Goal: Find specific page/section: Find specific page/section

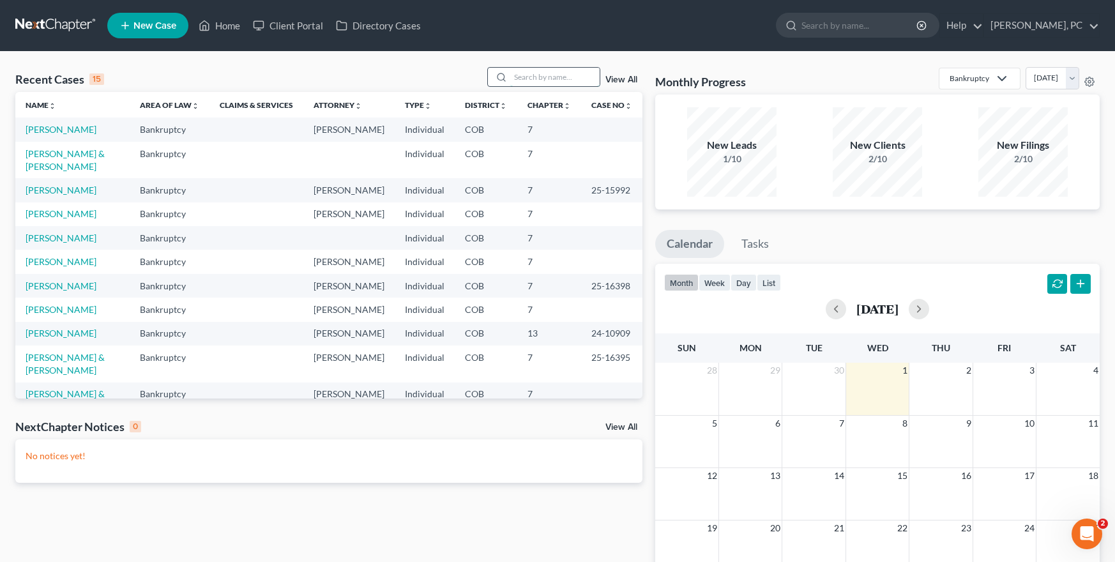
click at [527, 82] on input "search" at bounding box center [554, 77] width 89 height 19
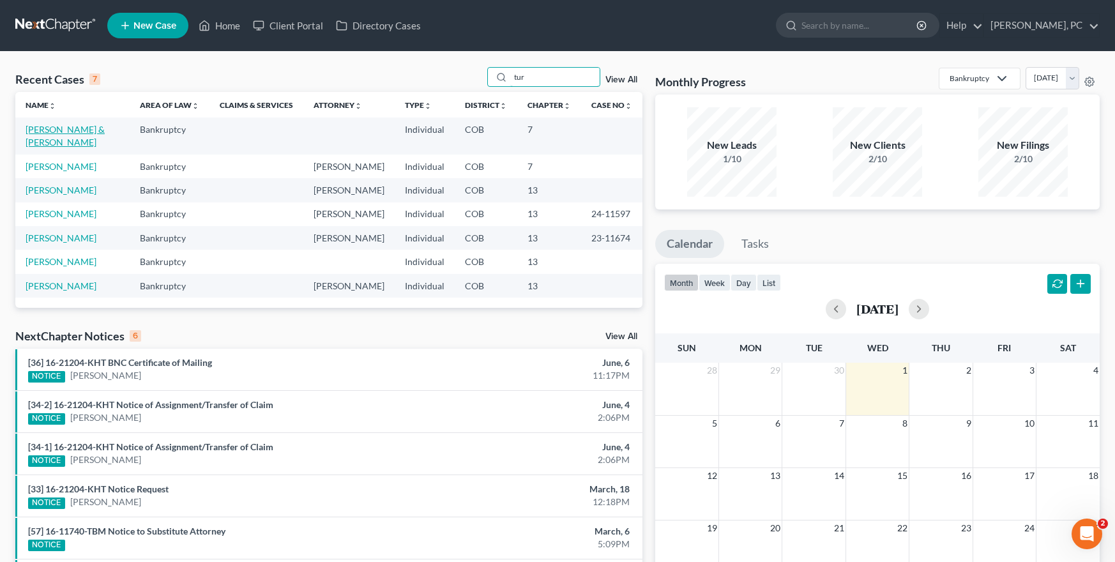
type input "tur"
click at [96, 131] on link "[PERSON_NAME] & [PERSON_NAME]" at bounding box center [65, 136] width 79 height 24
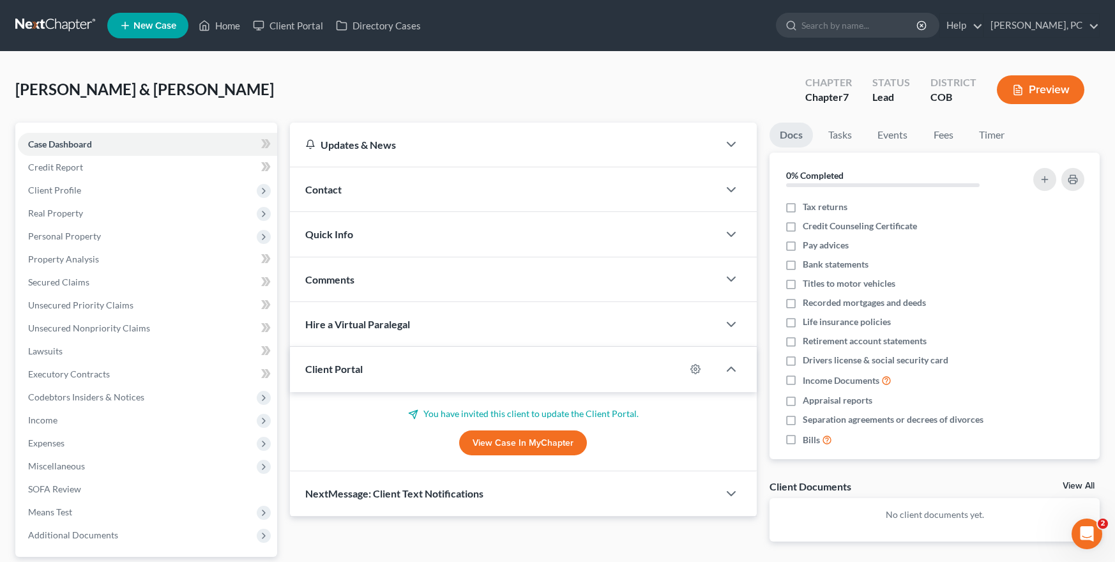
click at [492, 438] on link "View Case in MyChapter" at bounding box center [523, 443] width 128 height 26
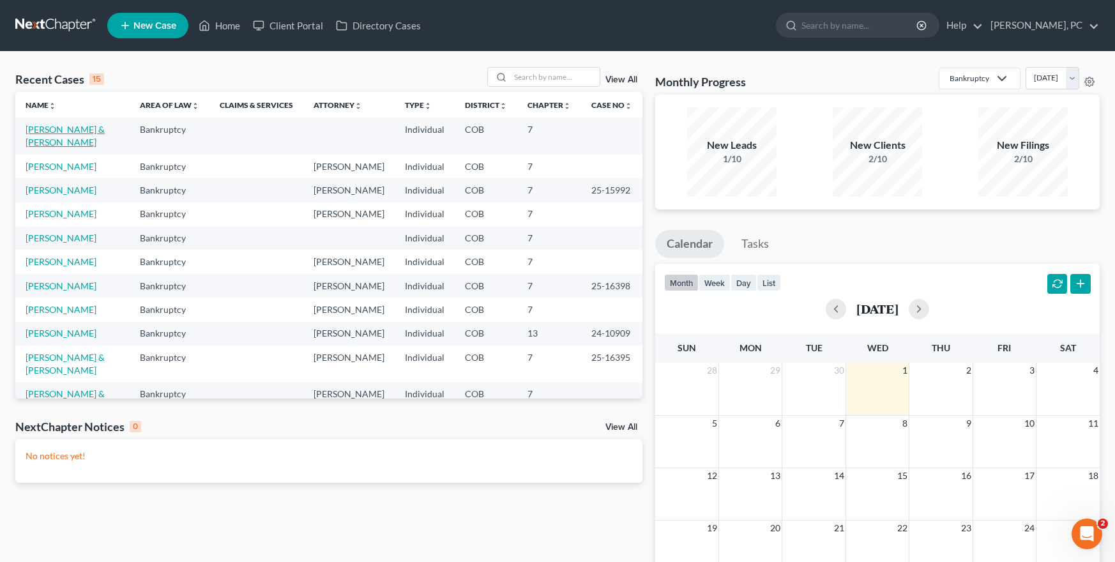
click at [72, 125] on link "[PERSON_NAME] & [PERSON_NAME]" at bounding box center [65, 136] width 79 height 24
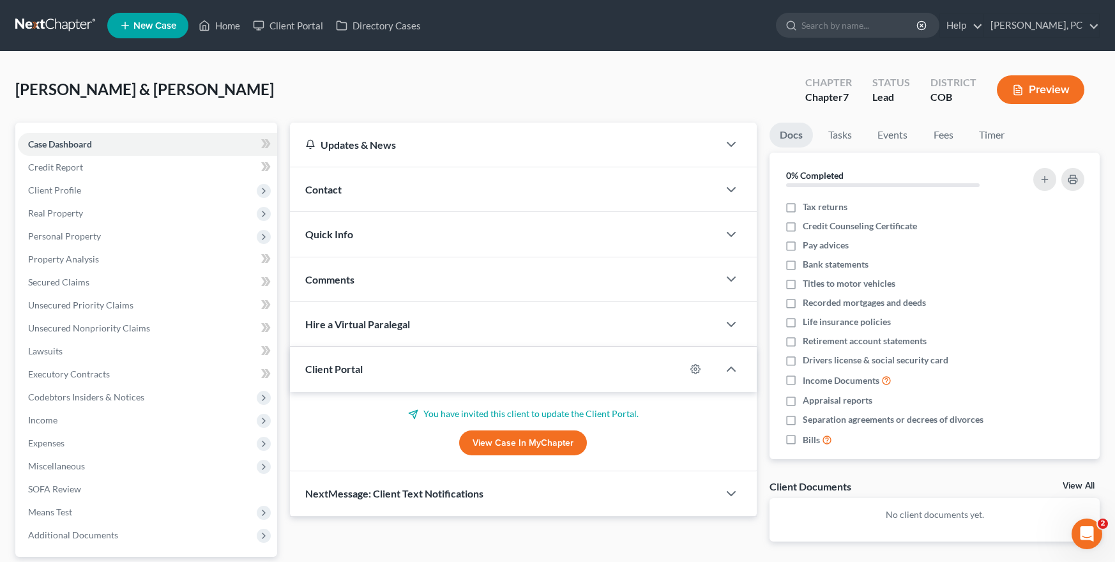
click at [490, 444] on link "View Case in MyChapter" at bounding box center [523, 443] width 128 height 26
